Goal: Task Accomplishment & Management: Manage account settings

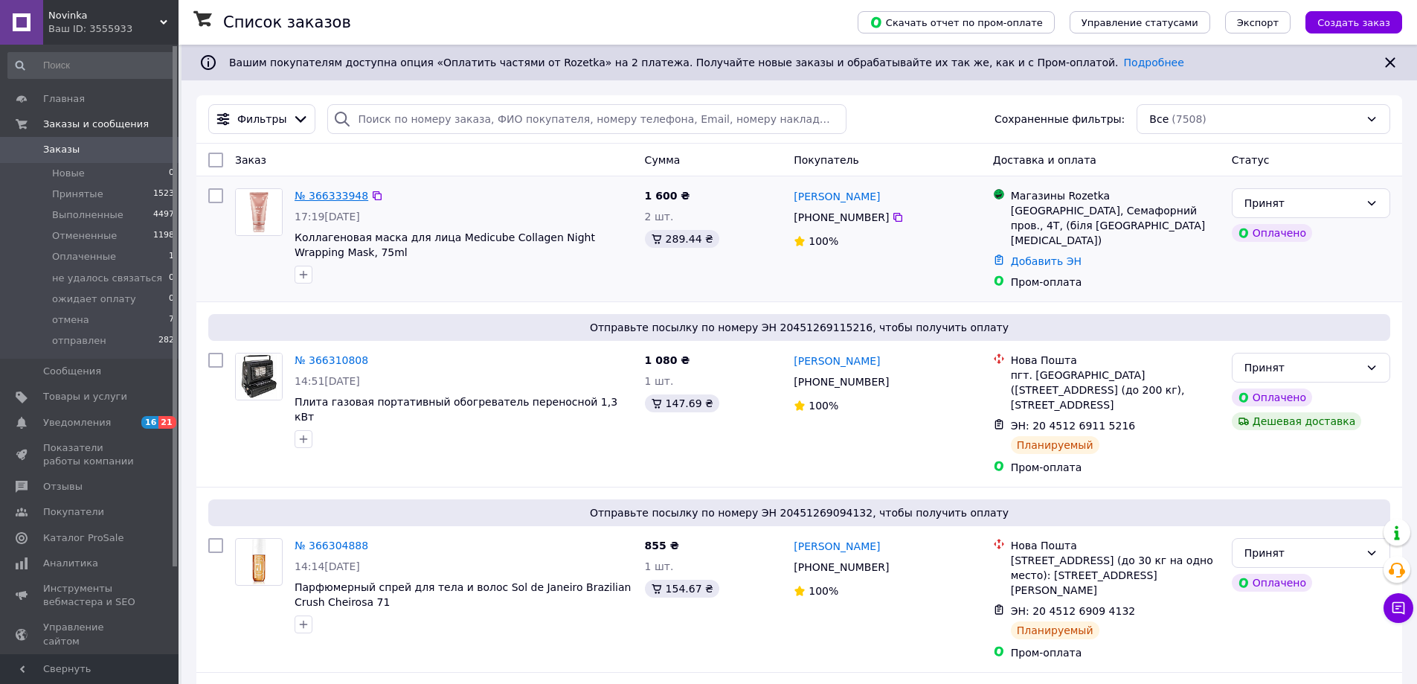
click at [341, 196] on link "№ 366333948" at bounding box center [332, 196] width 74 height 12
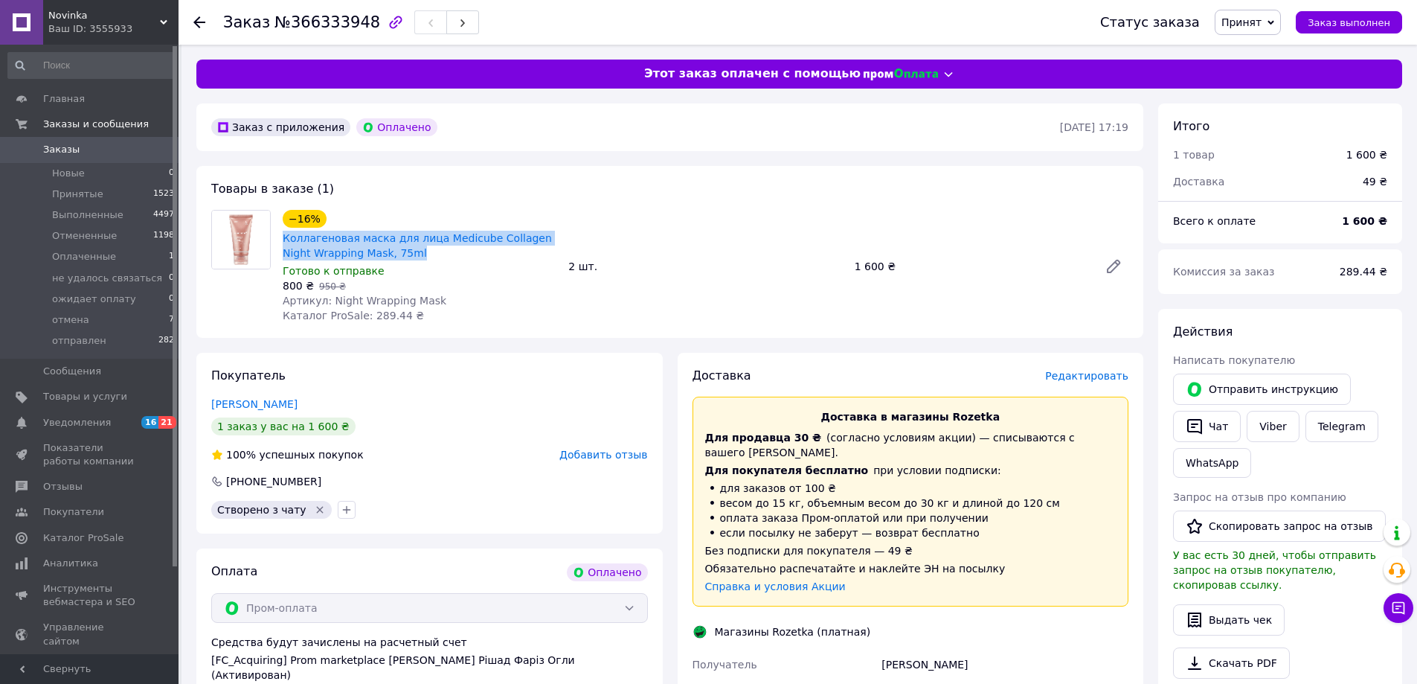
drag, startPoint x: 287, startPoint y: 234, endPoint x: 390, endPoint y: 251, distance: 104.9
click at [390, 251] on div "−16% Коллагеновая маска для лица Medicube Collagen Night Wrapping Mask, 75ml Го…" at bounding box center [420, 266] width 286 height 119
copy link "Коллагеновая маска для лица Medicube Collagen Night Wrapping Mask, 75ml"
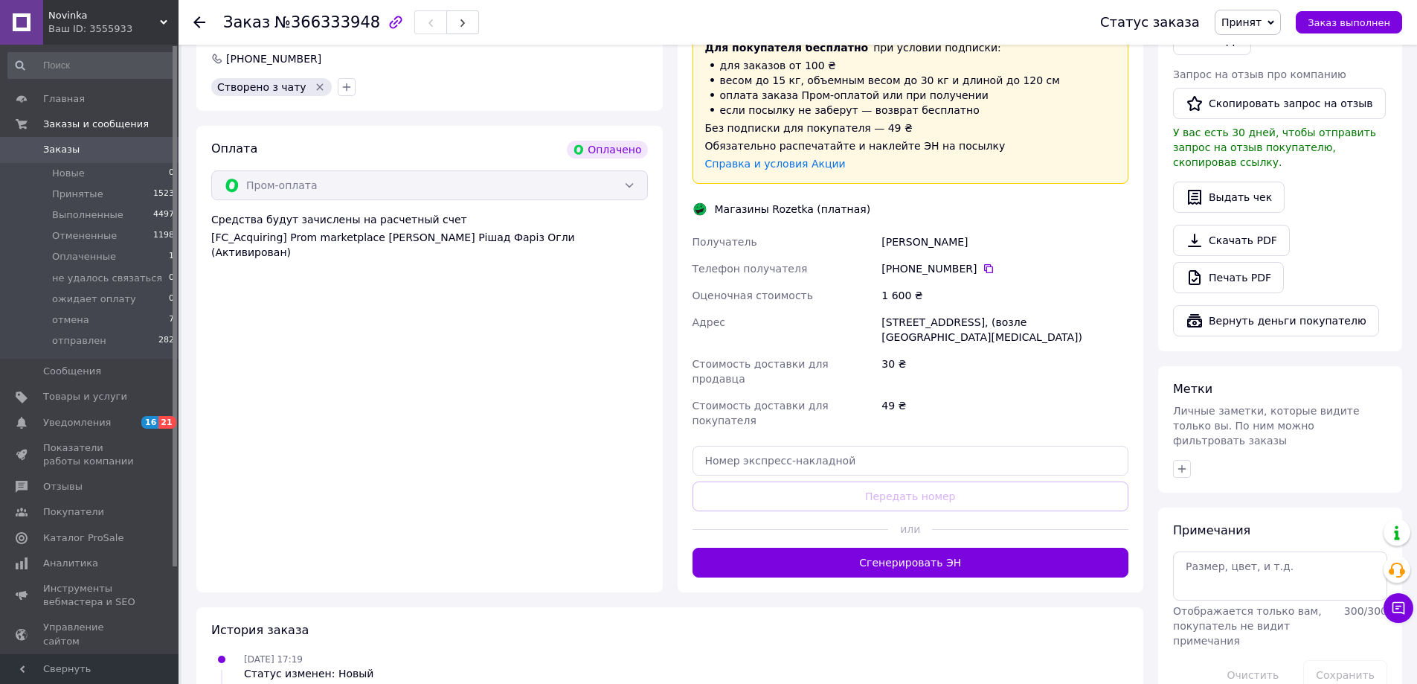
scroll to position [446, 0]
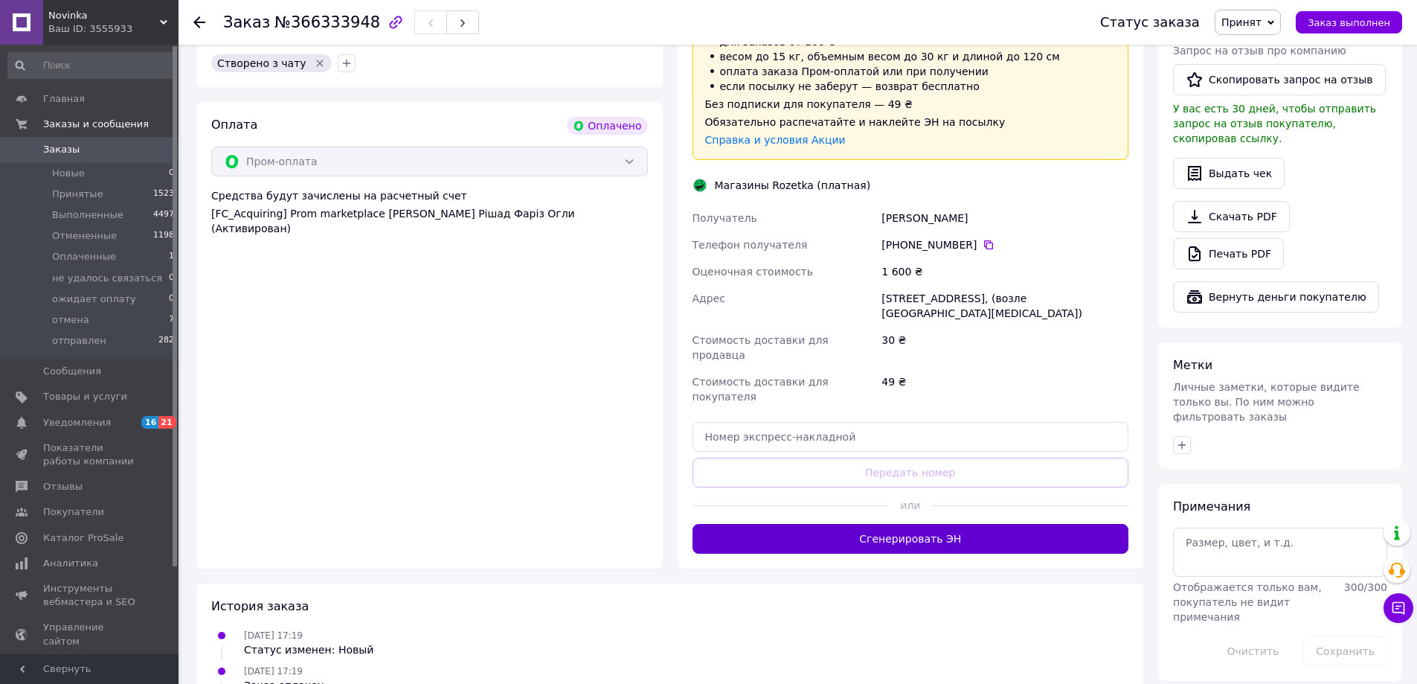
click at [919, 524] on button "Сгенерировать ЭН" at bounding box center [910, 539] width 437 height 30
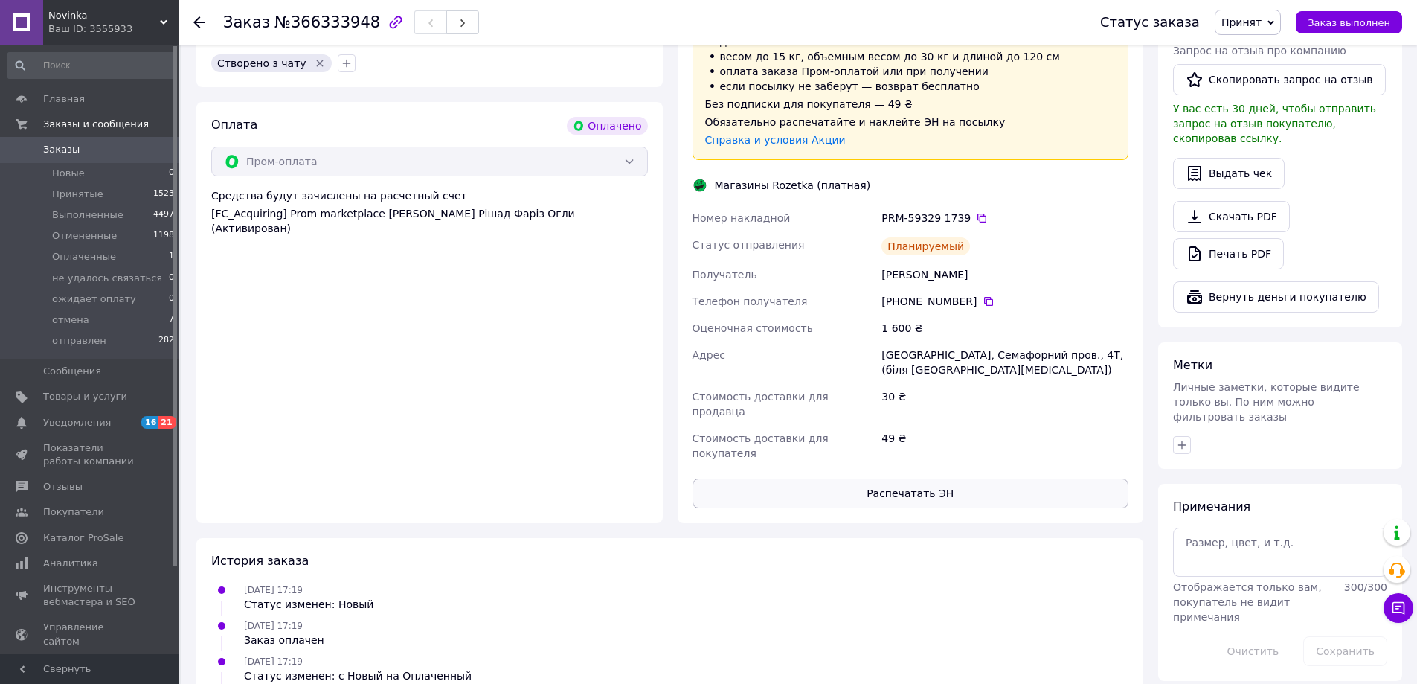
click at [923, 478] on button "Распечатать ЭН" at bounding box center [910, 493] width 437 height 30
drag, startPoint x: 910, startPoint y: 201, endPoint x: 983, endPoint y: 207, distance: 73.9
click at [983, 210] on div "PRM-59329 1739" at bounding box center [1004, 217] width 247 height 15
copy div "59329 1739"
click at [77, 147] on span "Заказы" at bounding box center [90, 149] width 94 height 13
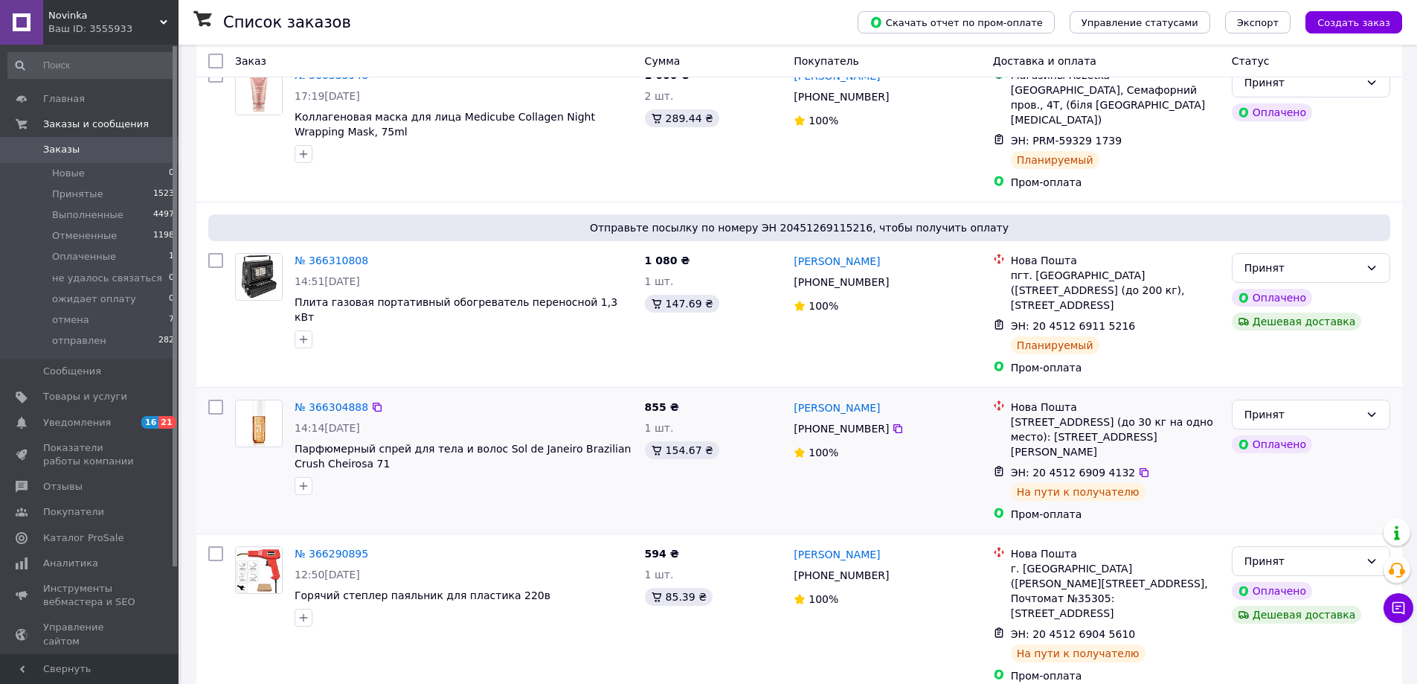
scroll to position [446, 0]
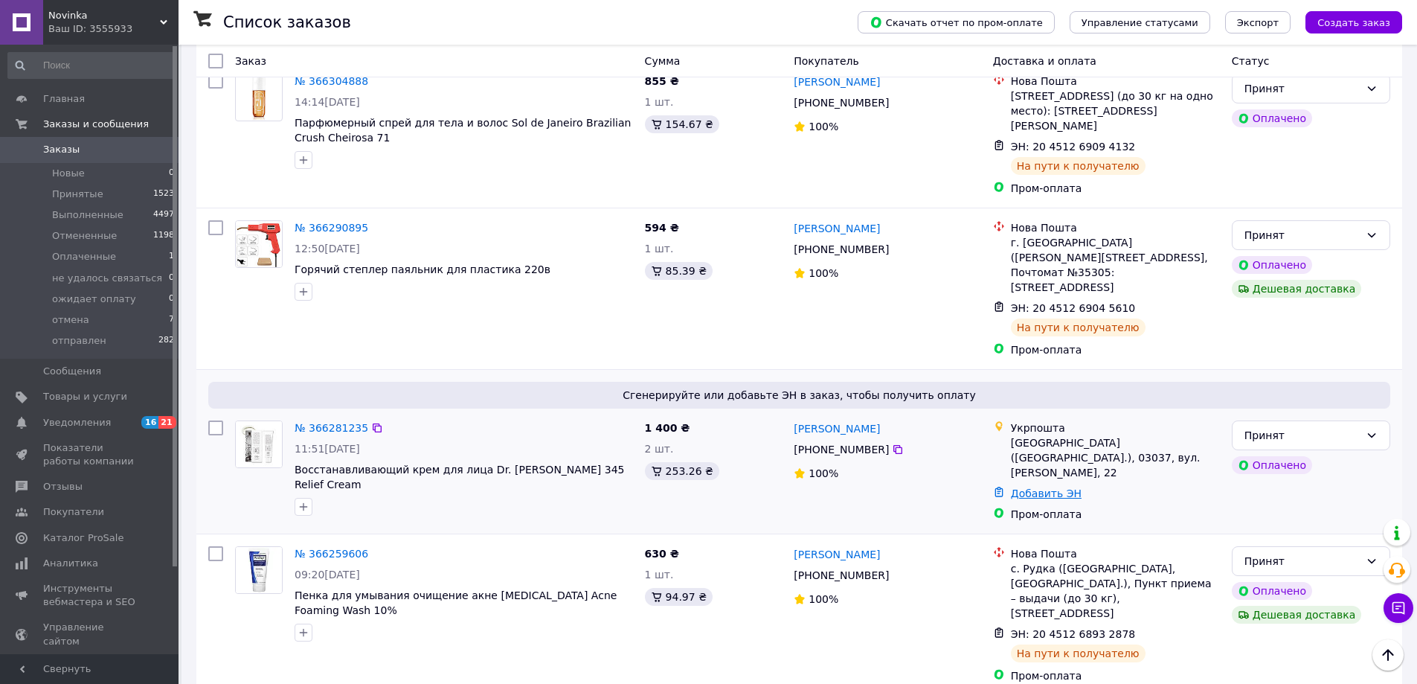
click at [1037, 487] on link "Добавить ЭН" at bounding box center [1046, 493] width 71 height 12
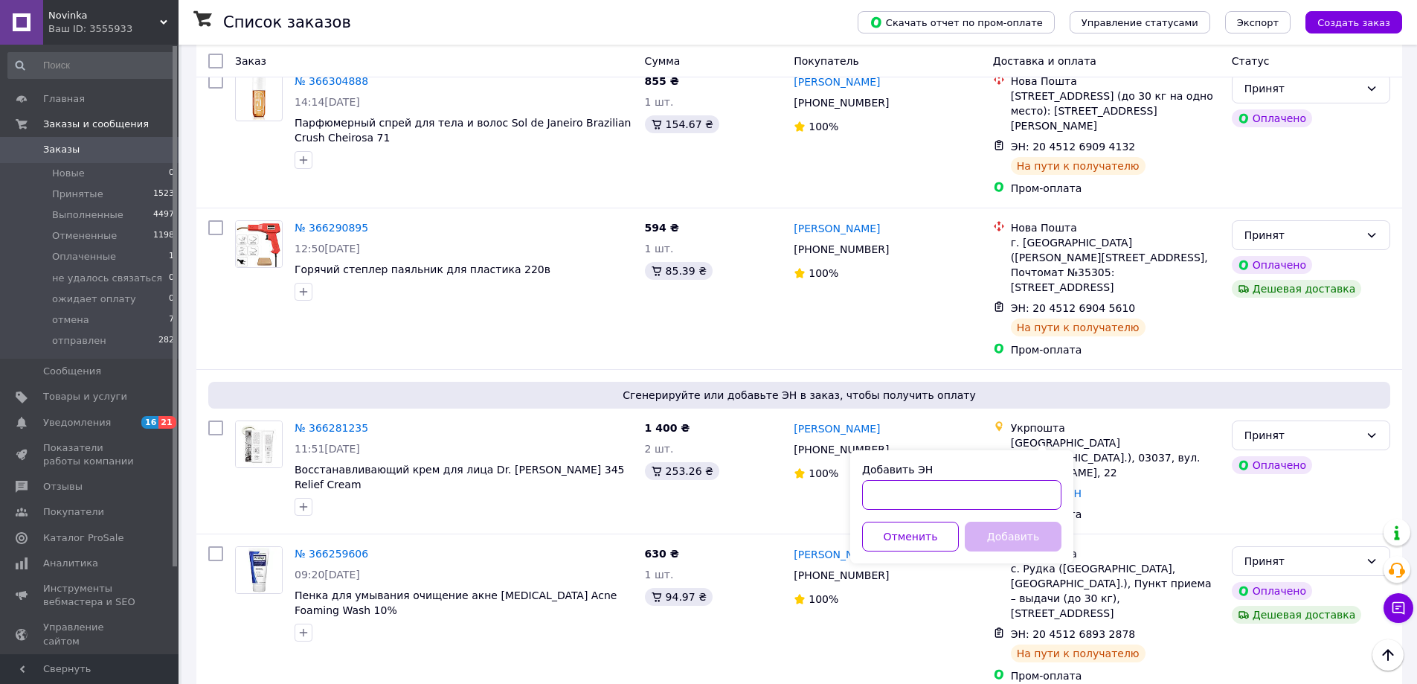
click at [957, 480] on input "Добавить ЭН" at bounding box center [961, 495] width 199 height 30
paste input "0505384046899"
type input "0505384046899"
click at [1022, 537] on button "Добавить" at bounding box center [1013, 536] width 97 height 30
